Goal: Transaction & Acquisition: Purchase product/service

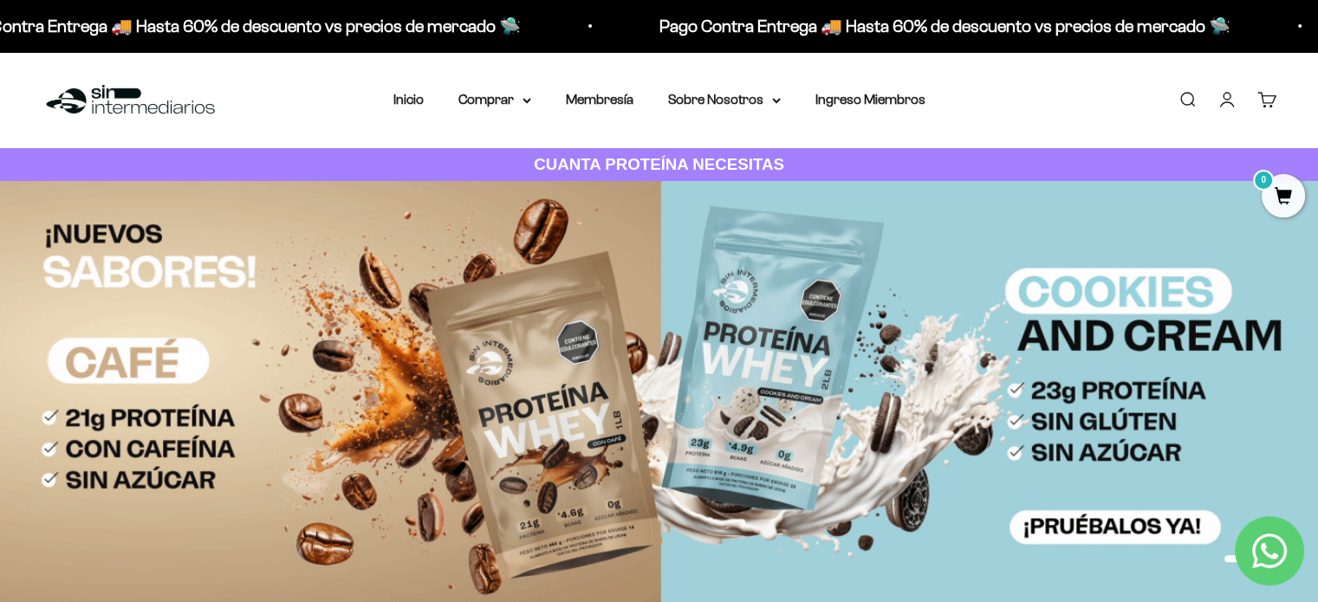
click at [988, 96] on link "Carrito 0" at bounding box center [1266, 99] width 19 height 19
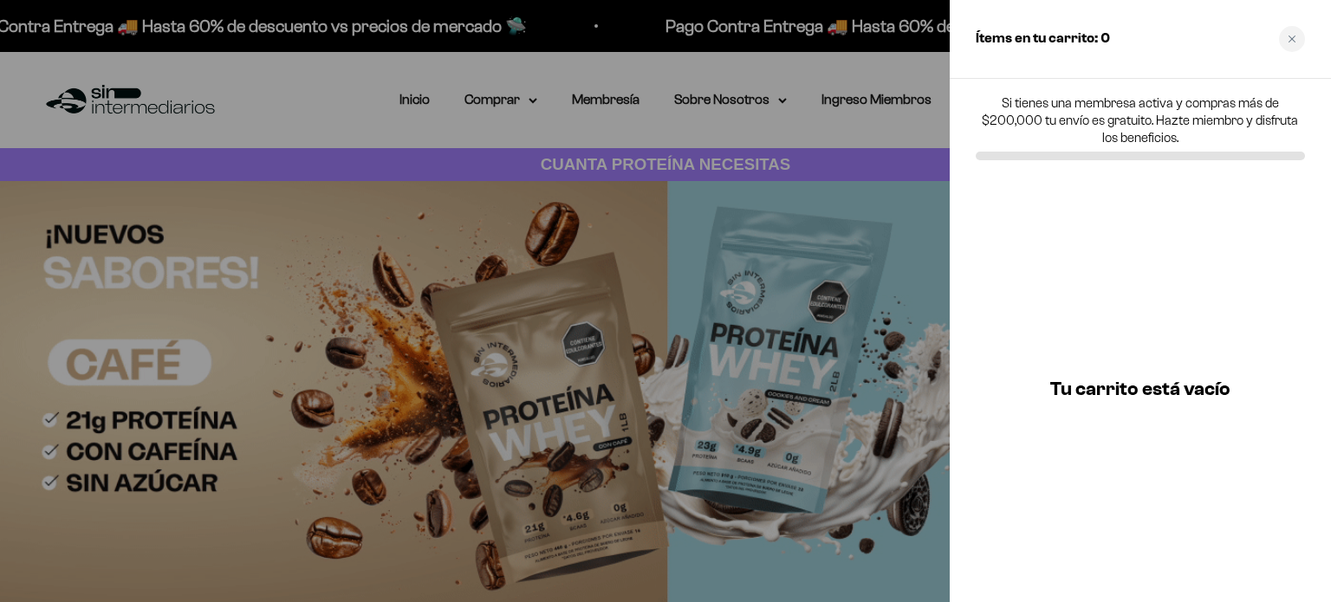
click at [829, 301] on div at bounding box center [665, 301] width 1331 height 602
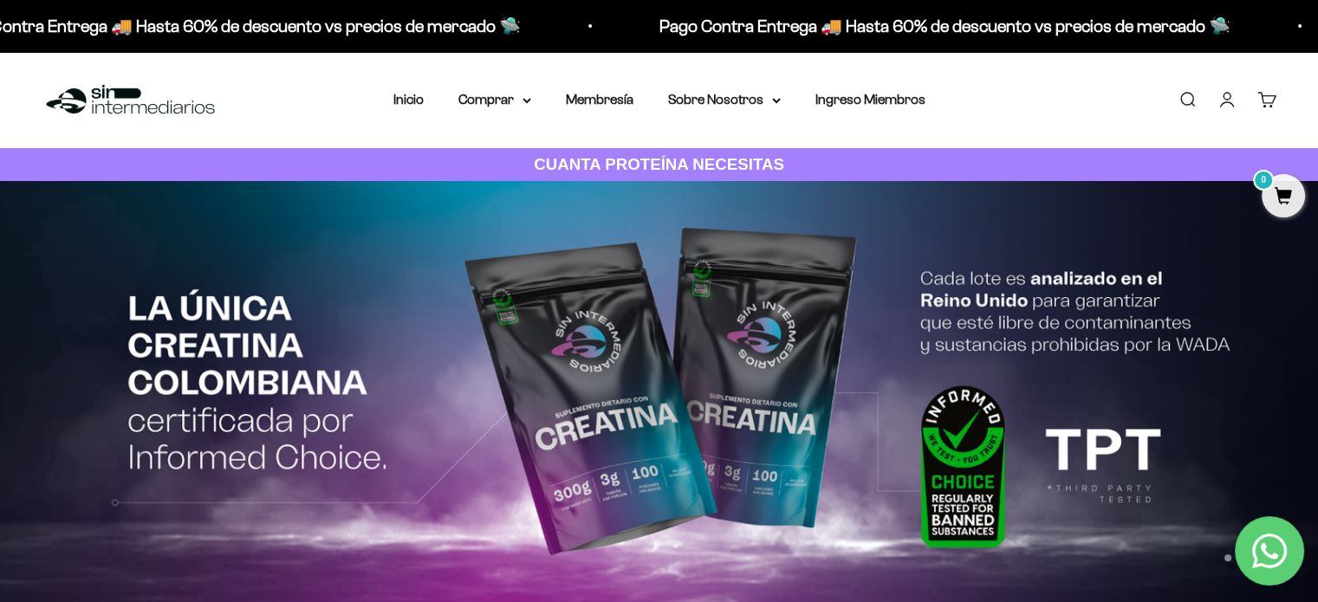
click at [988, 101] on link "Iniciar sesión" at bounding box center [1226, 99] width 19 height 19
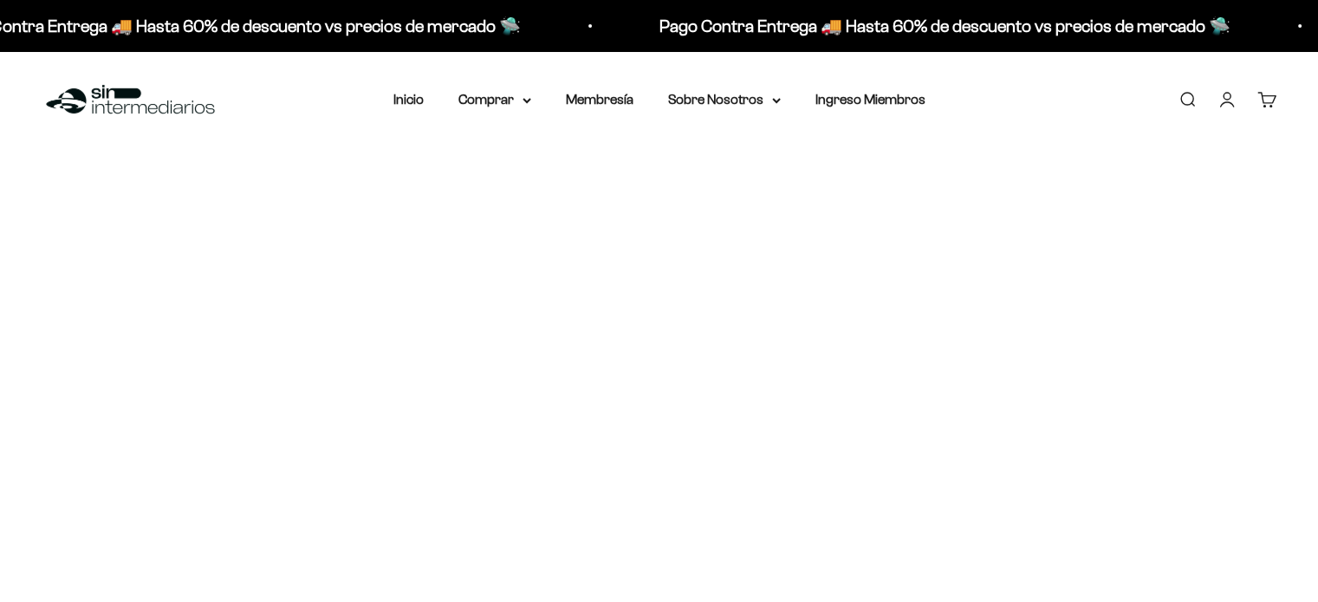
click at [1224, 101] on div "Menú Buscar Inicio Comprar Proteínas Ver Todos Whey Iso Vegan Pancakes Pre-Entr…" at bounding box center [659, 100] width 1318 height 96
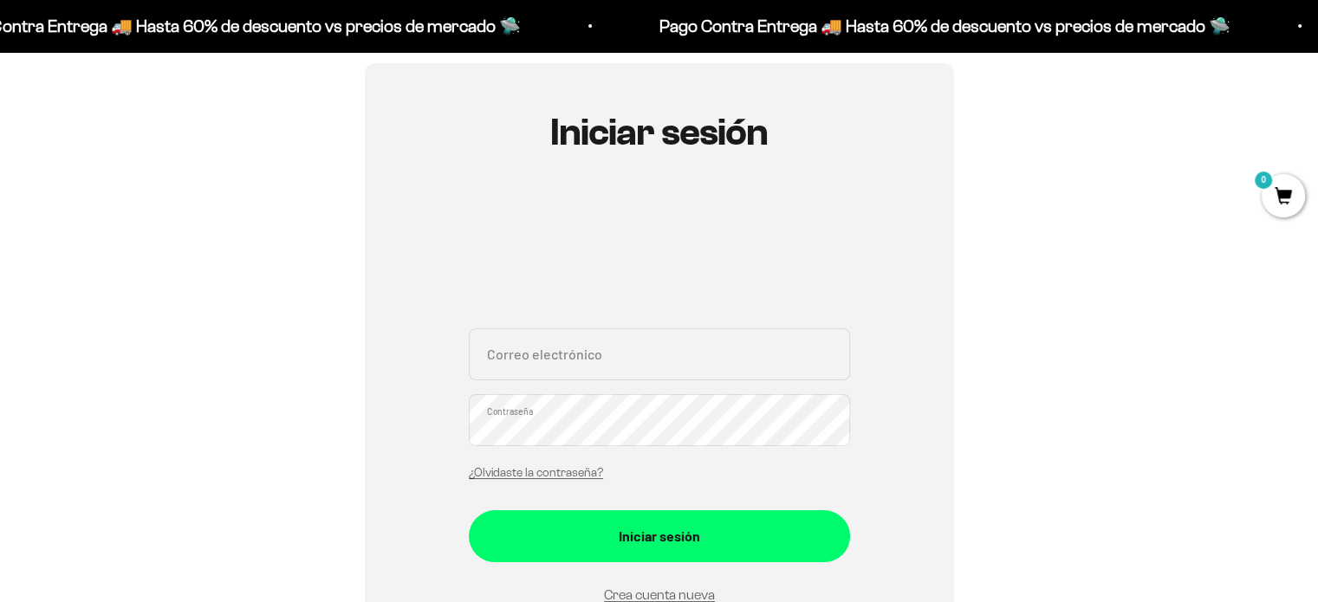
scroll to position [232, 0]
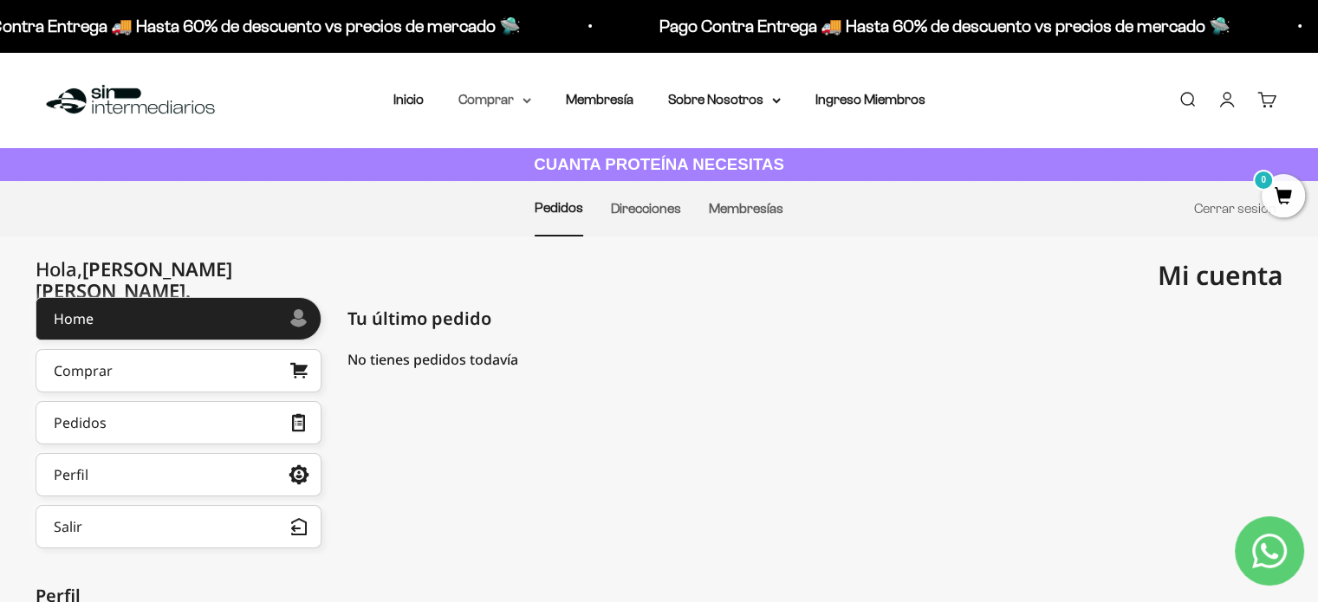
click at [519, 97] on summary "Comprar" at bounding box center [494, 99] width 73 height 23
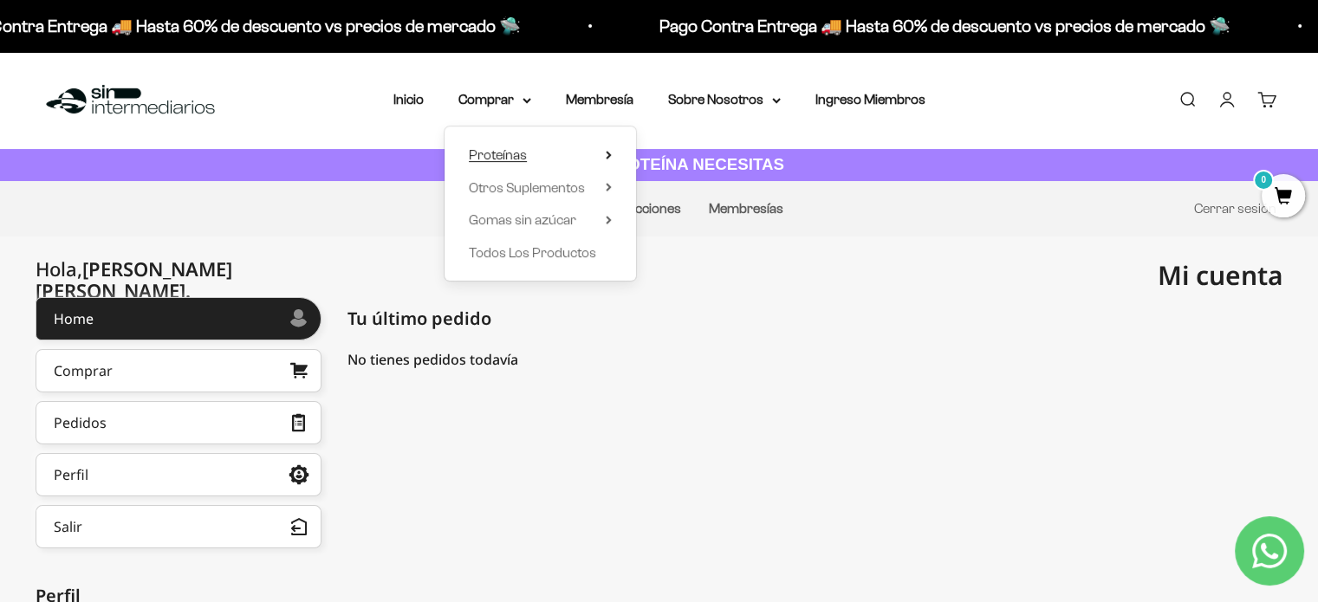
click at [488, 154] on span "Proteínas" at bounding box center [498, 154] width 58 height 15
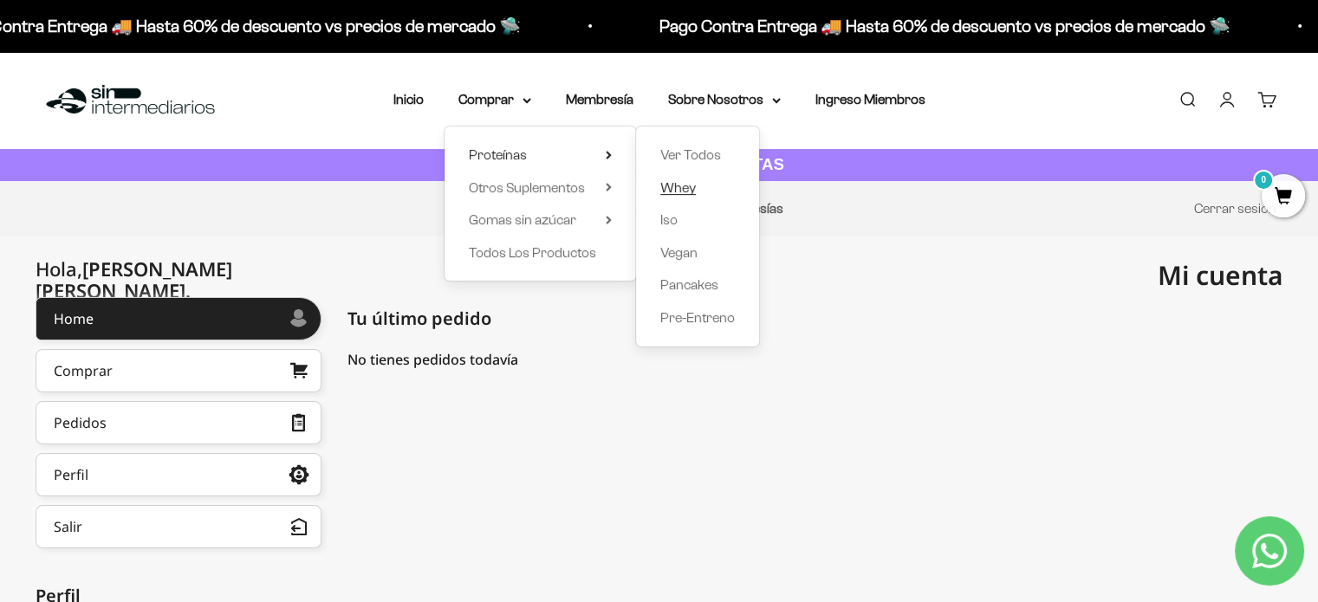
click at [689, 185] on span "Whey" at bounding box center [678, 187] width 36 height 15
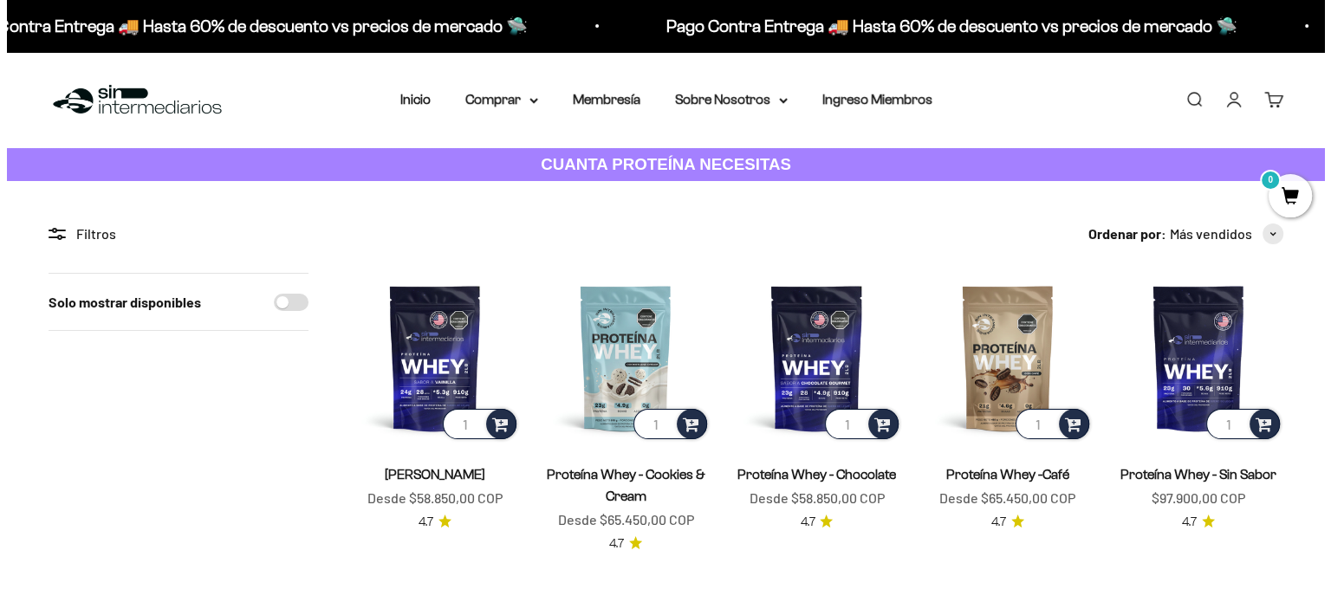
scroll to position [236, 0]
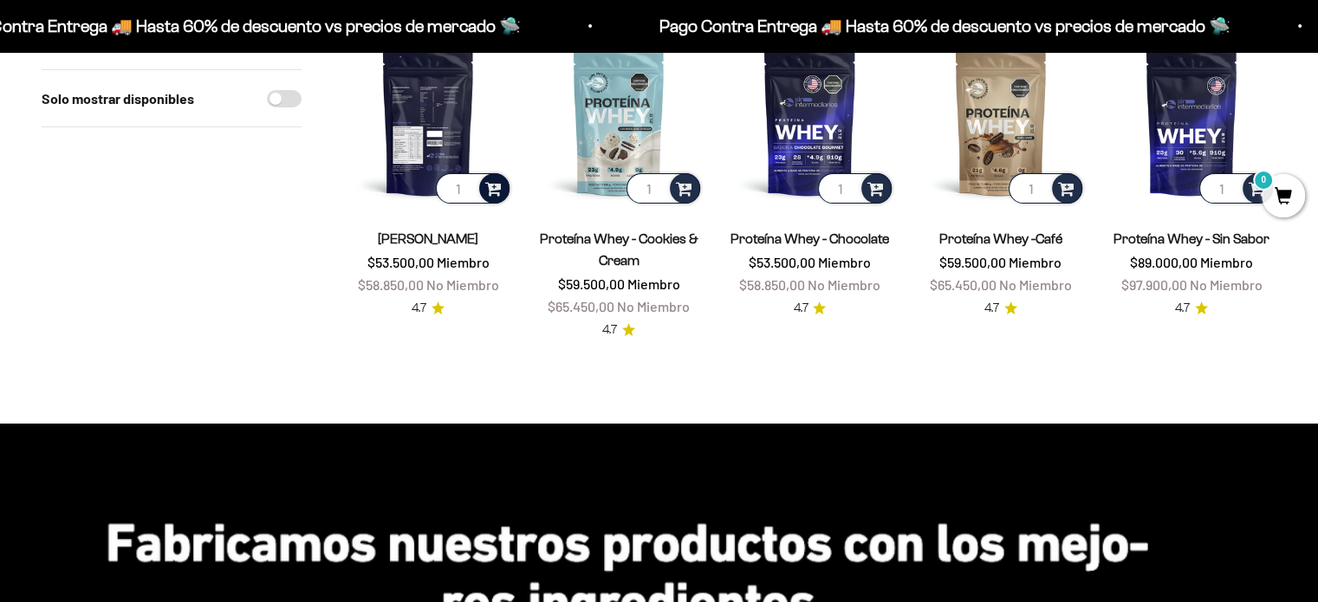
click at [493, 196] on span at bounding box center [493, 188] width 16 height 20
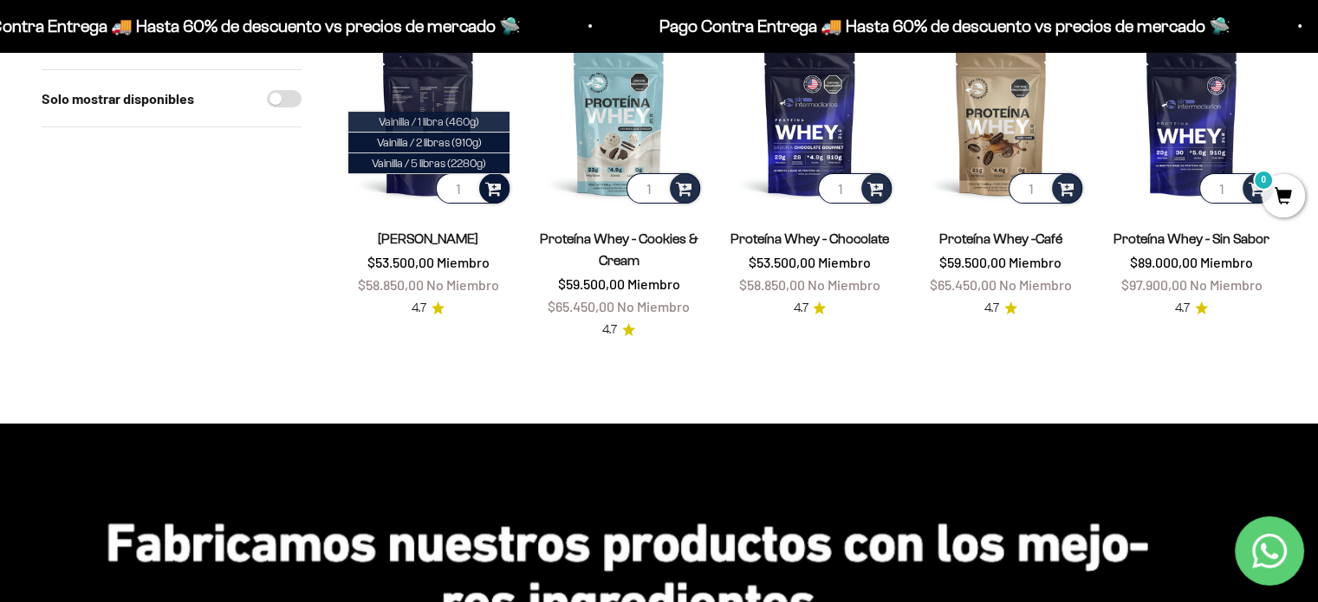
click at [480, 120] on li "Vainilla / 1 libra (460g)" at bounding box center [428, 122] width 161 height 21
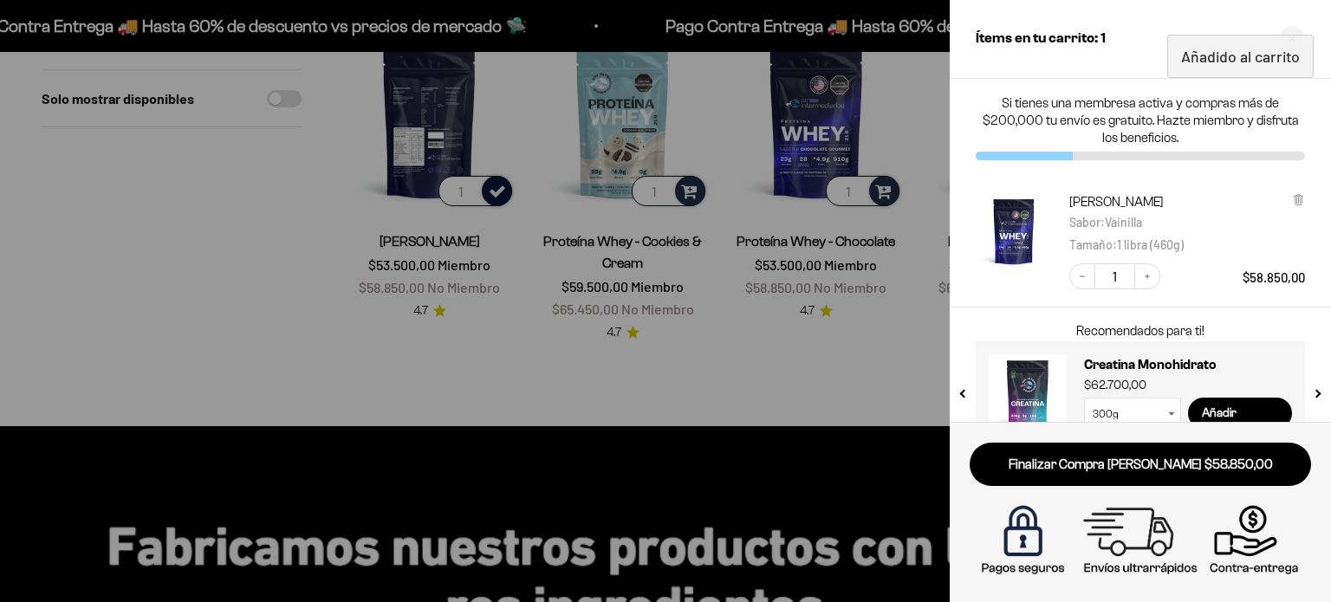
click at [807, 262] on div at bounding box center [665, 301] width 1331 height 602
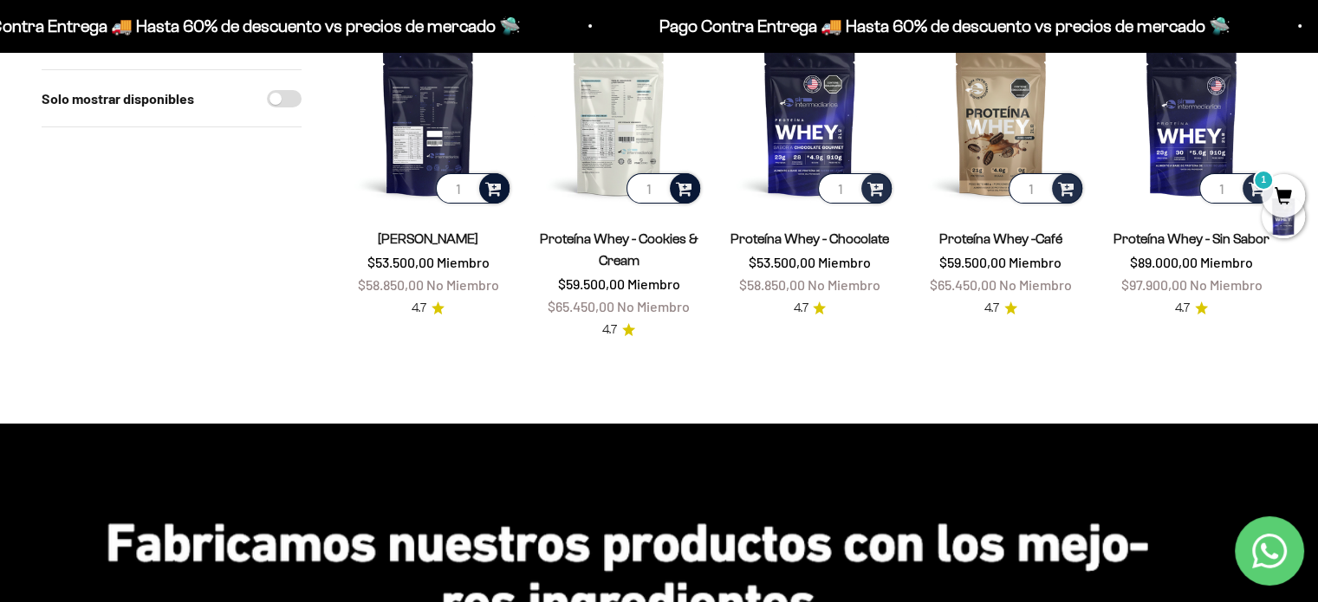
click at [686, 192] on span at bounding box center [684, 188] width 16 height 20
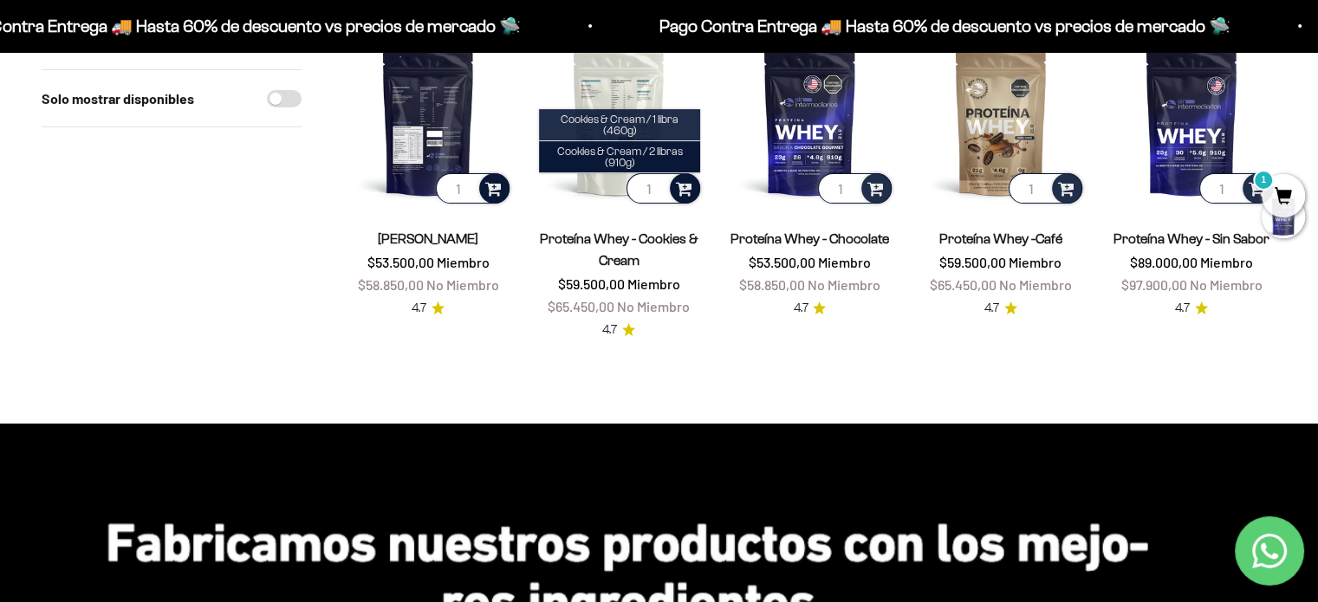
click at [669, 126] on li "Cookies & Cream / 1 libra (460g)" at bounding box center [619, 125] width 161 height 32
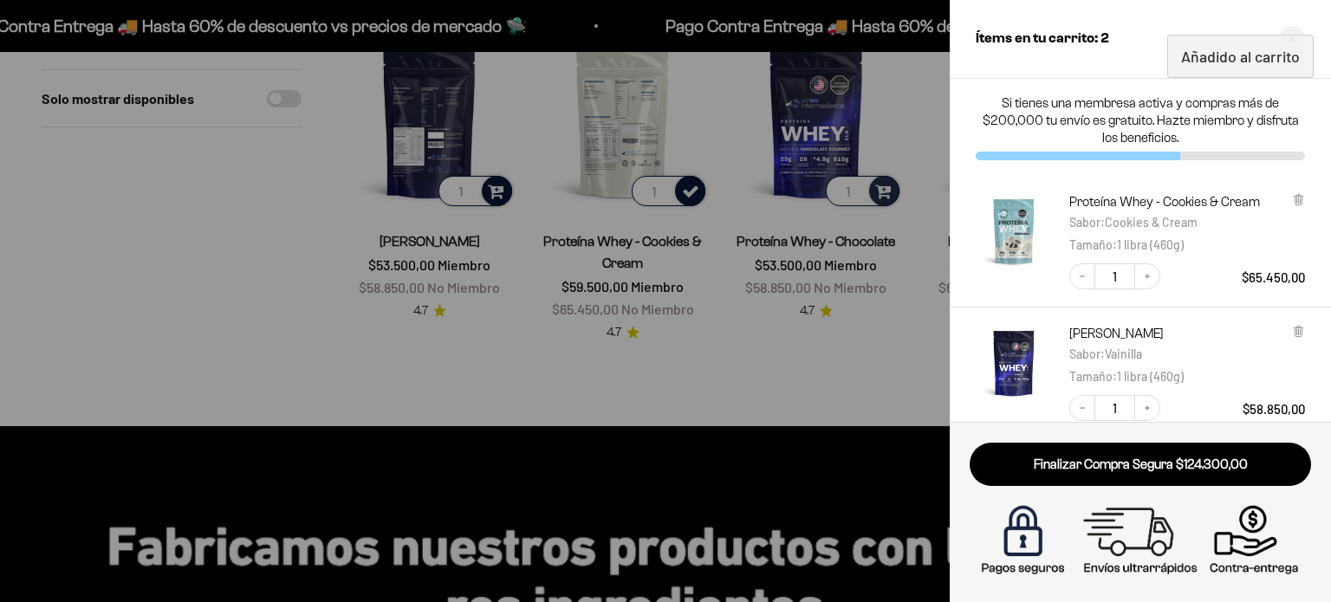
click at [703, 274] on div at bounding box center [665, 301] width 1331 height 602
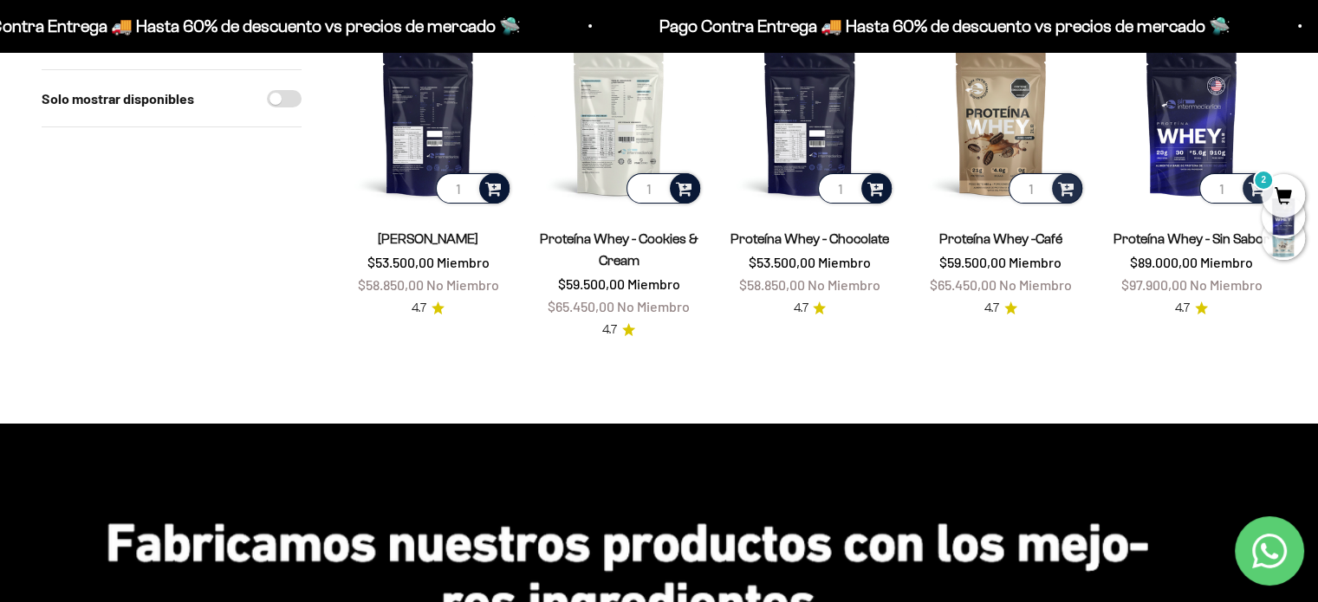
click at [873, 198] on div at bounding box center [876, 188] width 30 height 30
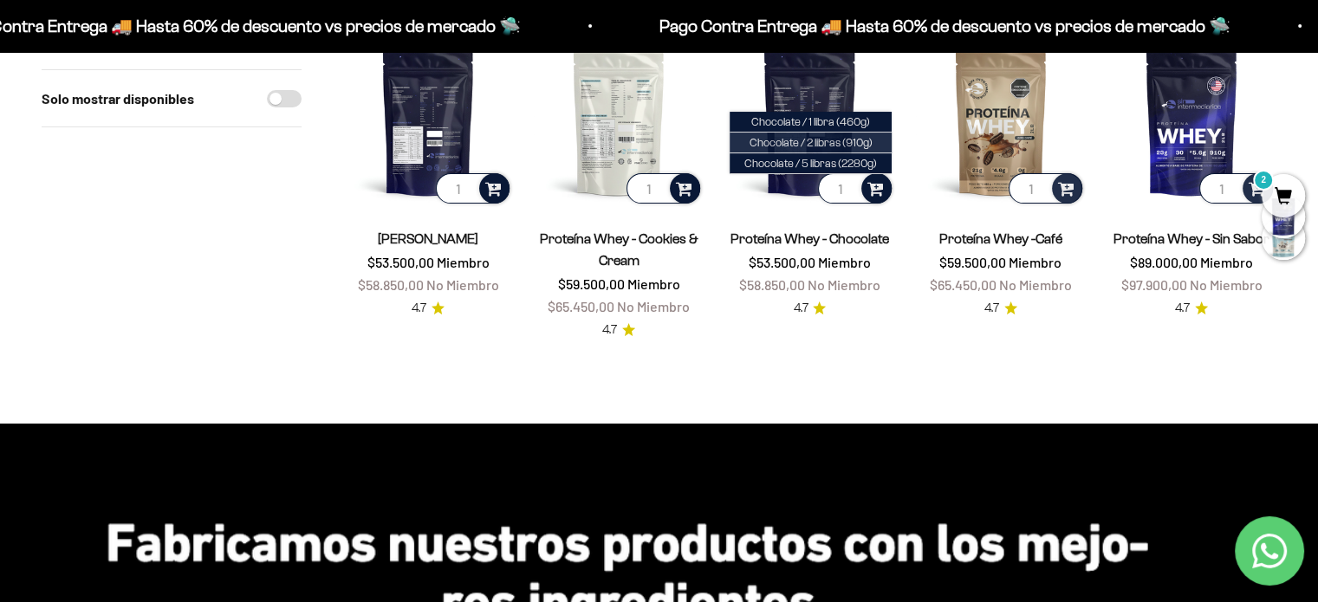
click at [851, 139] on span "Chocolate / 2 libras (910g)" at bounding box center [810, 142] width 123 height 13
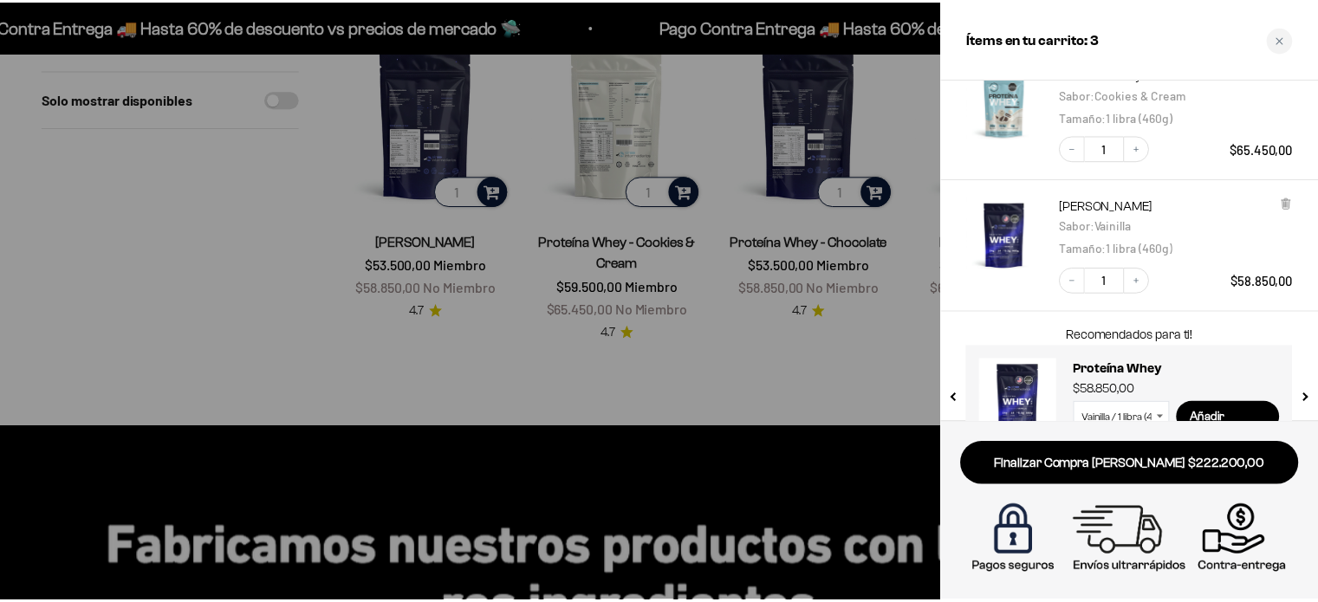
scroll to position [0, 0]
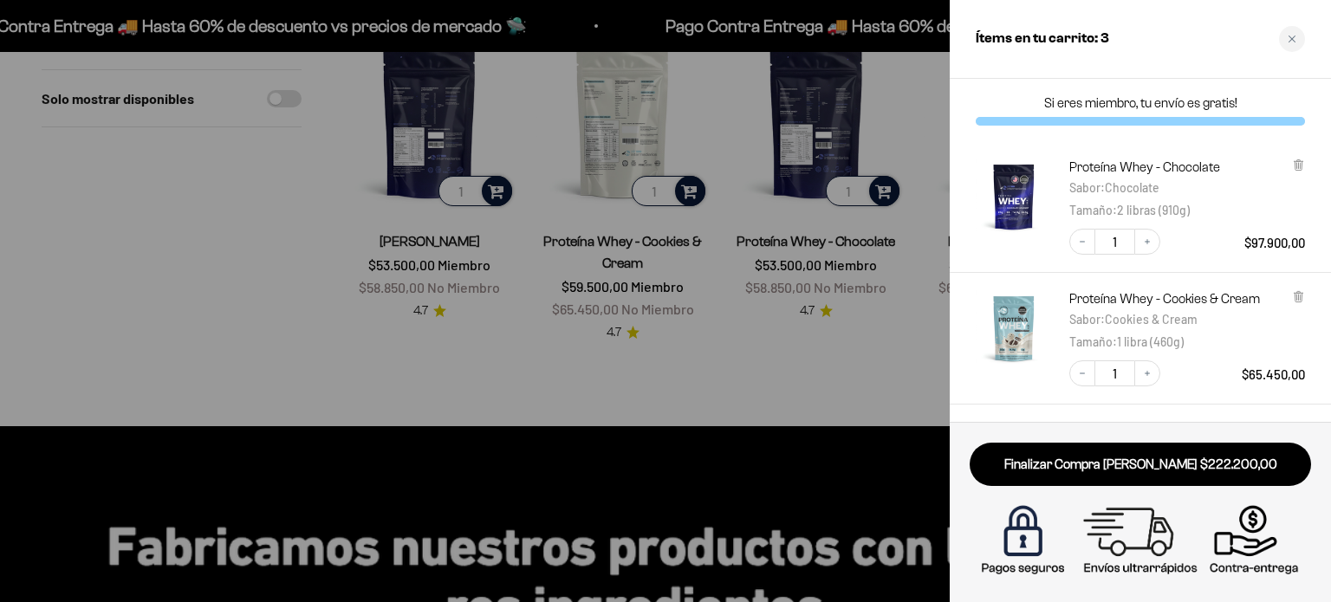
click at [890, 280] on div at bounding box center [665, 301] width 1331 height 602
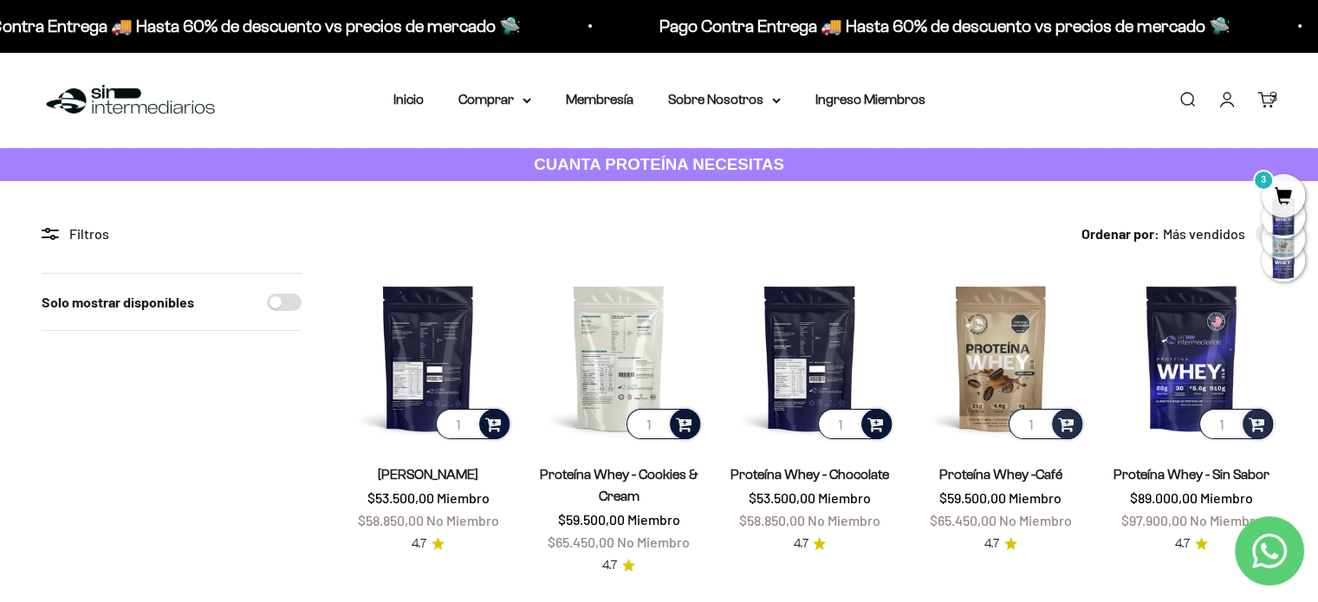
scroll to position [2, 0]
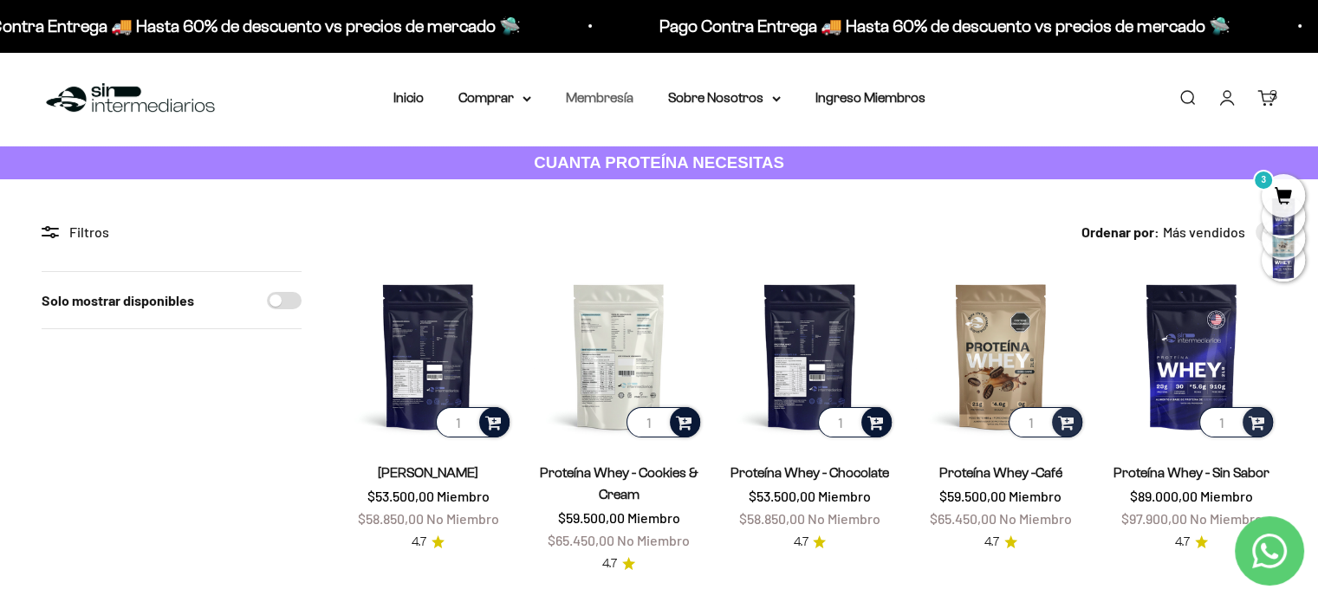
click at [609, 90] on link "Membresía" at bounding box center [600, 97] width 68 height 15
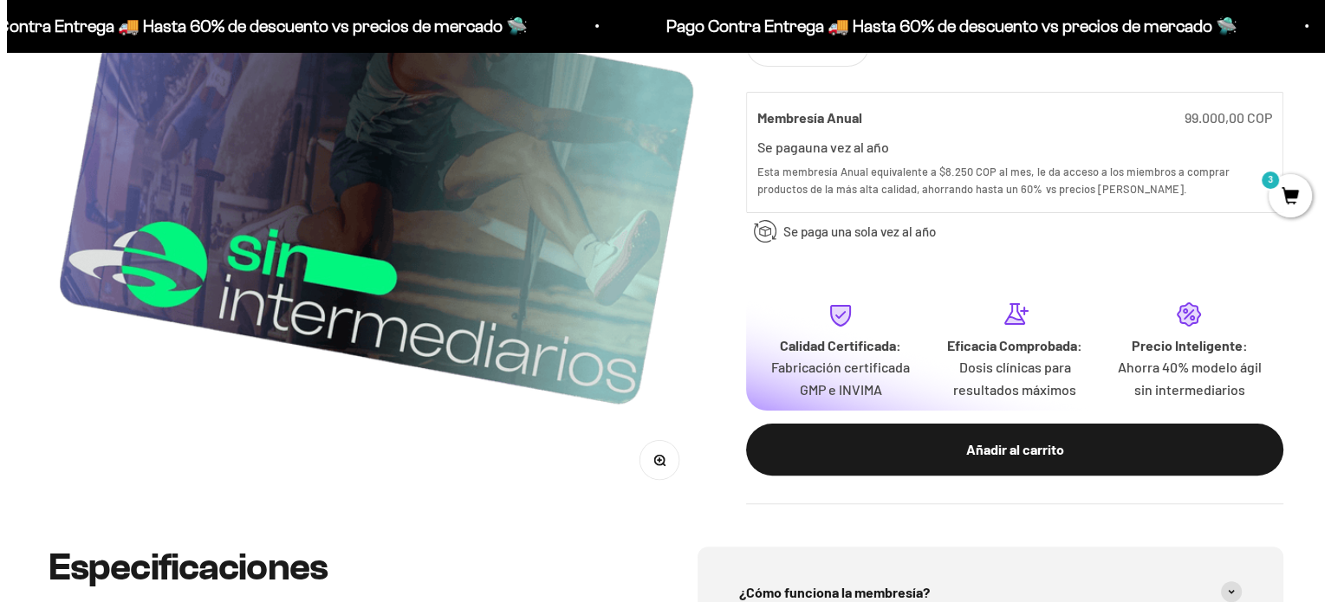
scroll to position [376, 0]
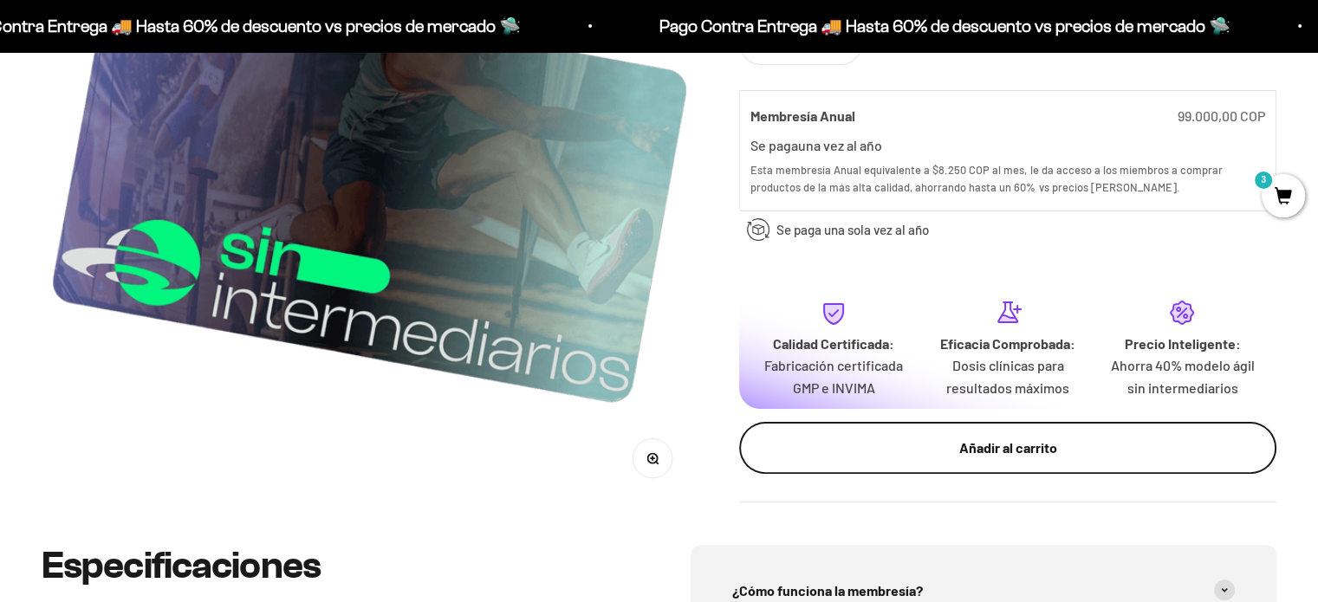
click at [796, 460] on button "Añadir al carrito" at bounding box center [1007, 449] width 537 height 52
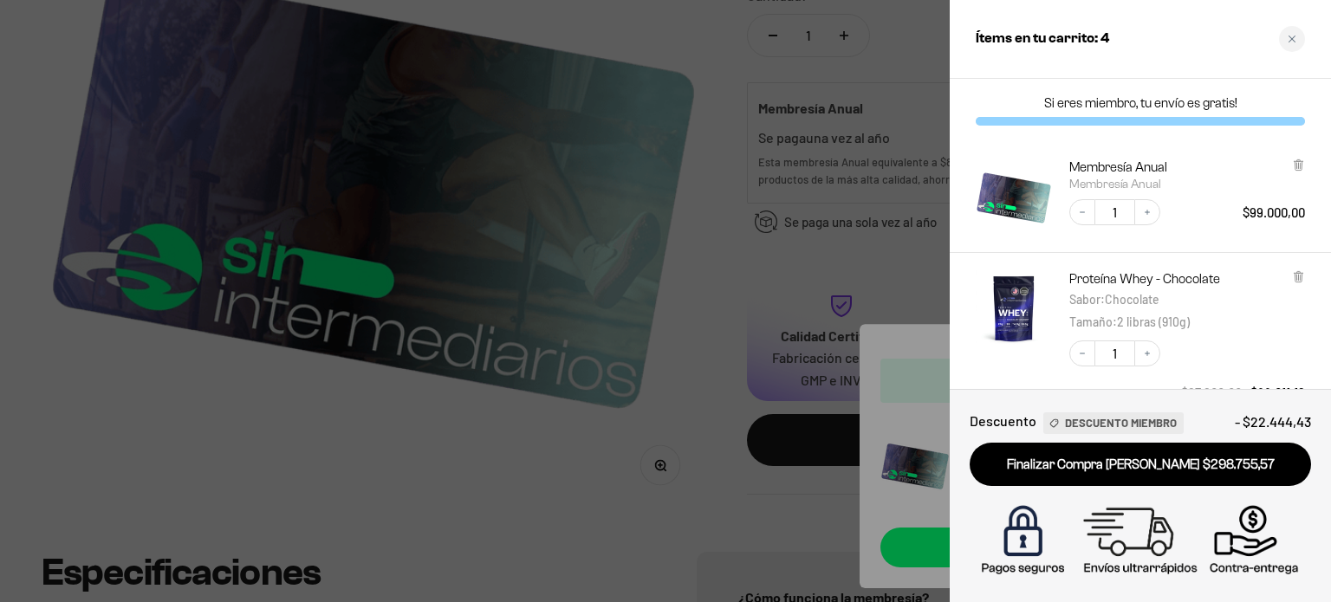
scroll to position [2, 0]
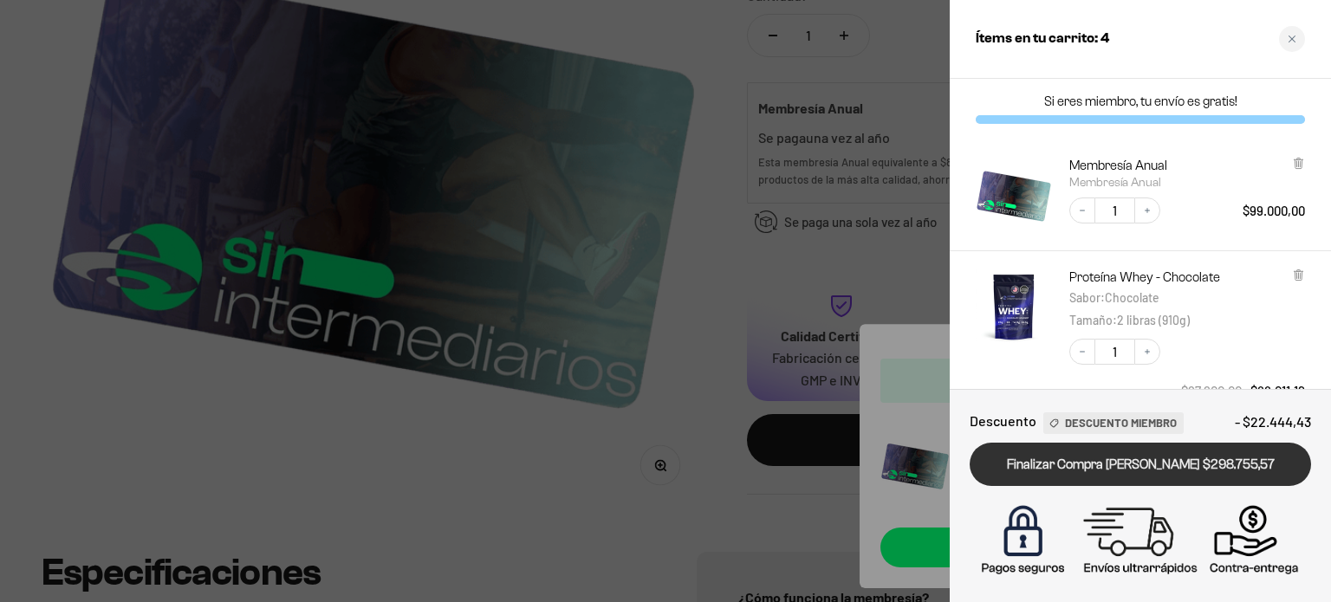
click at [1087, 481] on link "Finalizar Compra Segura $298.755,57" at bounding box center [1139, 465] width 341 height 44
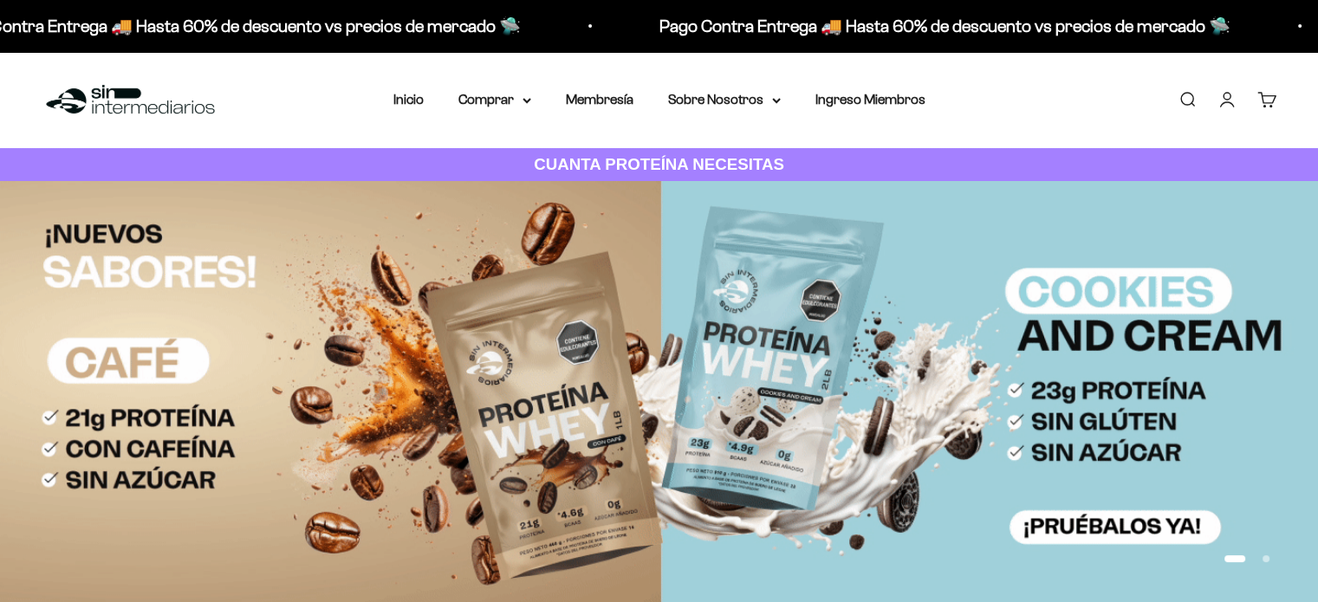
click at [1233, 94] on link "Cuenta" at bounding box center [1226, 99] width 19 height 19
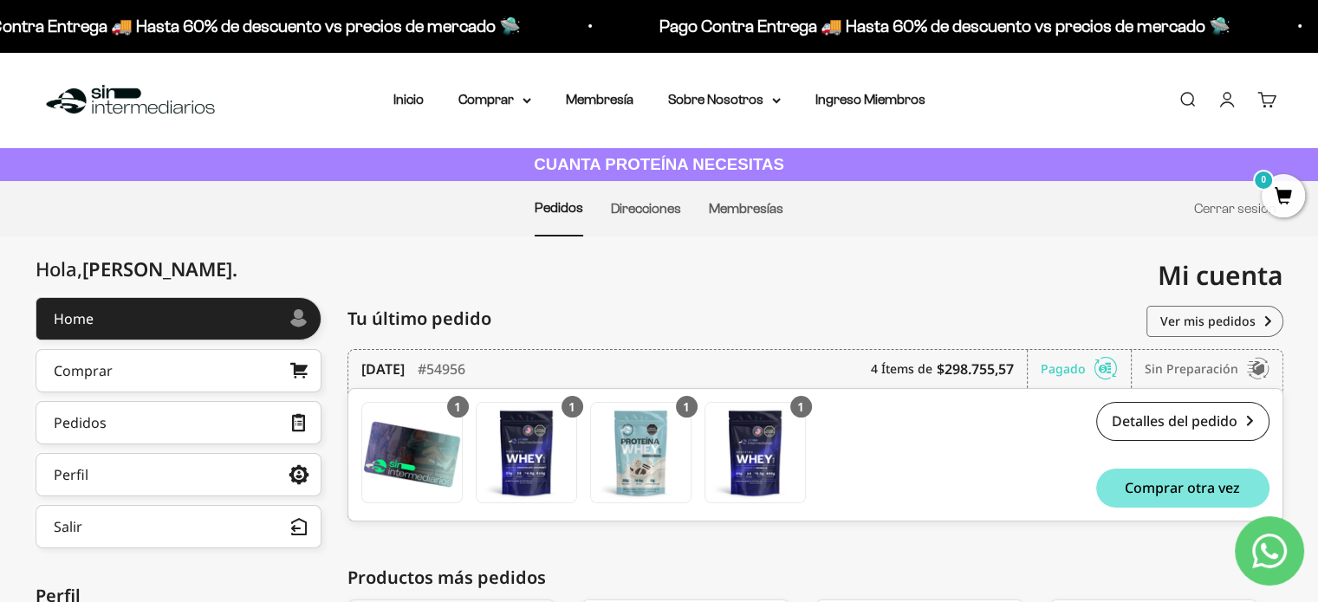
click at [589, 86] on div "Menú [GEOGRAPHIC_DATA] Inicio Comprar Proteínas Ver Todos Whey Iso Vegan Pancak…" at bounding box center [659, 100] width 1318 height 96
click at [589, 98] on link "Membresía" at bounding box center [600, 99] width 68 height 15
